Goal: Task Accomplishment & Management: Complete application form

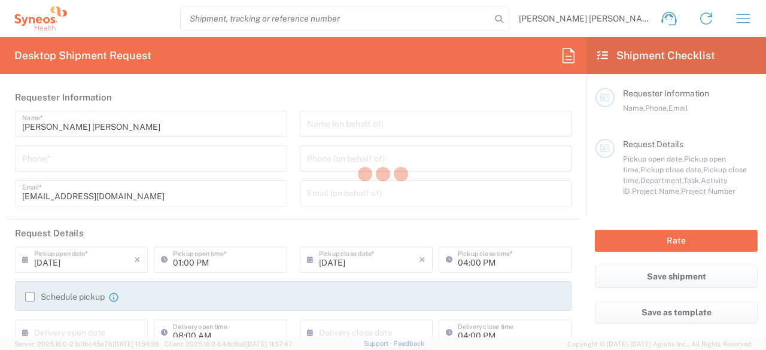
type input "3110"
type input "[GEOGRAPHIC_DATA]"
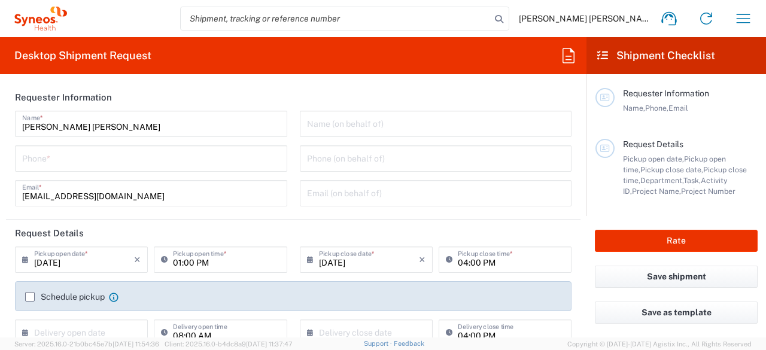
type input "IVH Mexico SA de CV"
click at [123, 163] on input "tel" at bounding box center [151, 157] width 258 height 21
type input "5"
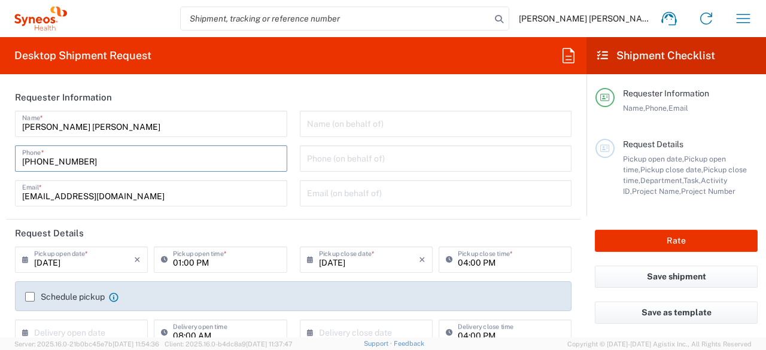
type input "[PHONE_NUMBER]"
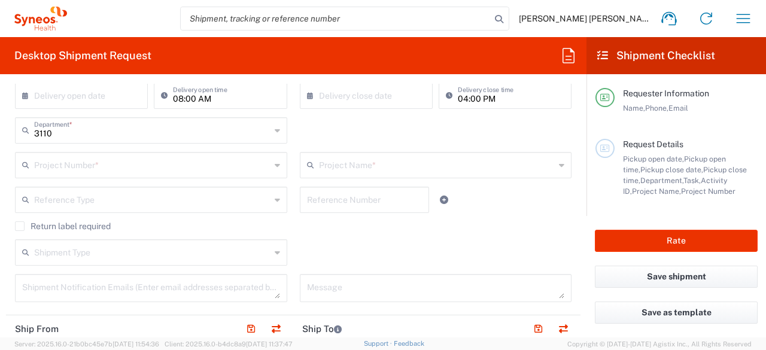
scroll to position [240, 0]
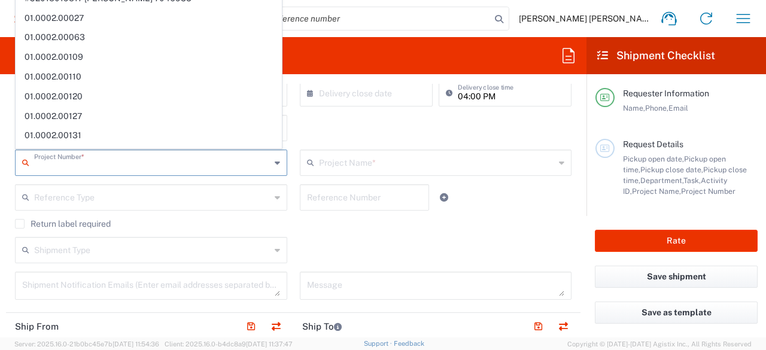
click at [190, 169] on input "text" at bounding box center [152, 161] width 237 height 21
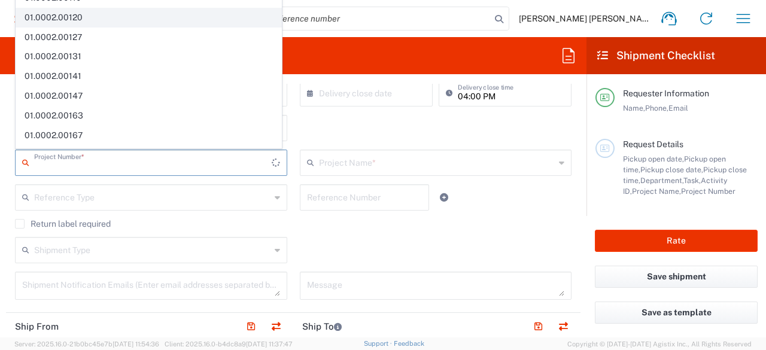
scroll to position [0, 0]
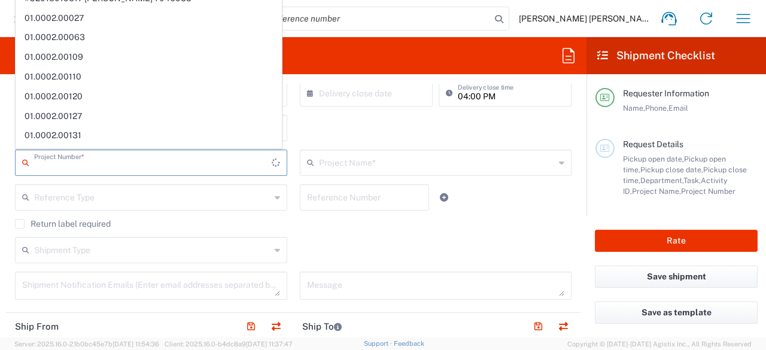
click at [347, 137] on div "3110 Department * 3110 3000 3100 3109 3111 3112 3125 3130 3135 3136 3150 3155 3…" at bounding box center [293, 132] width 569 height 35
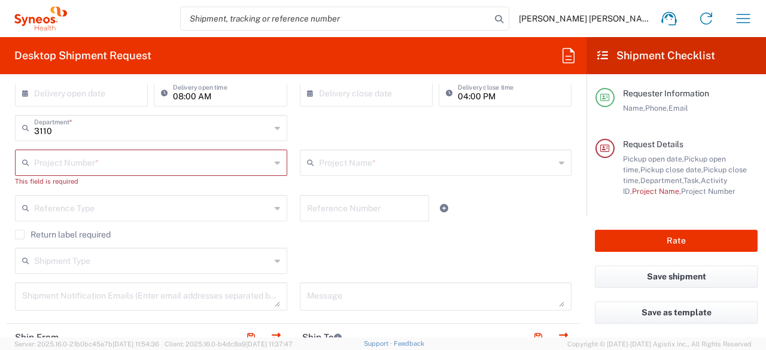
click at [228, 181] on div "This field is required" at bounding box center [151, 181] width 272 height 11
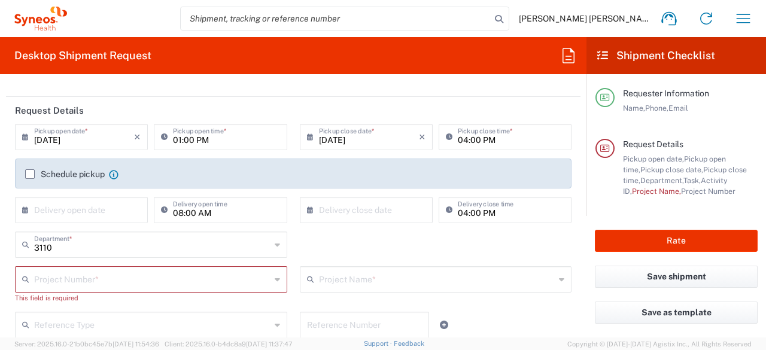
scroll to position [123, 0]
